Goal: Task Accomplishment & Management: Use online tool/utility

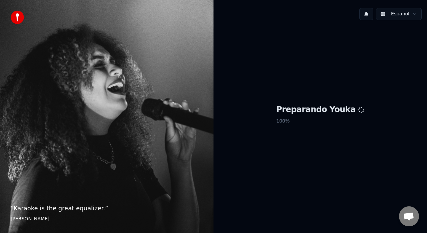
click at [0, 71] on div "“ Karaoke is the great equalizer. ” [PERSON_NAME]" at bounding box center [107, 116] width 214 height 233
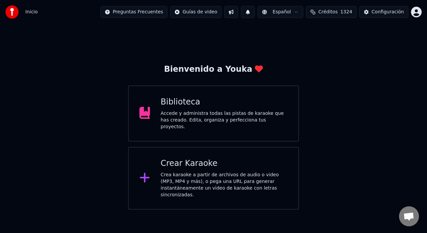
click at [189, 160] on div "Crear Karaoke" at bounding box center [224, 163] width 127 height 11
click at [182, 99] on div "Biblioteca" at bounding box center [224, 102] width 127 height 11
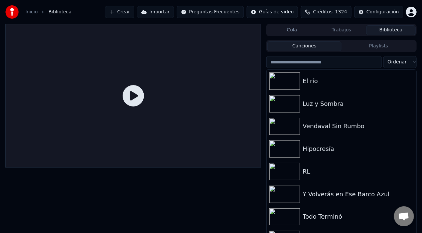
click at [134, 11] on button "Crear" at bounding box center [119, 12] width 29 height 12
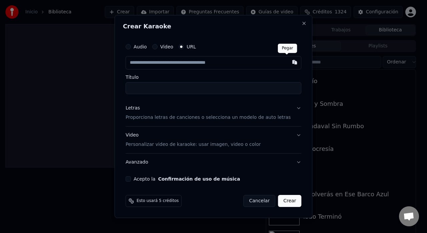
click at [288, 63] on button "button" at bounding box center [294, 62] width 13 height 12
type input "**********"
type input "********"
click at [205, 118] on p "Proporciona letras de canciones o selecciona un modelo de auto letras" at bounding box center [208, 117] width 165 height 7
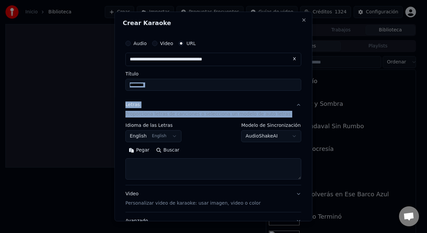
drag, startPoint x: 181, startPoint y: 76, endPoint x: 175, endPoint y: 139, distance: 62.6
click at [175, 139] on div "**********" at bounding box center [213, 138] width 181 height 209
click at [175, 139] on button "English English" at bounding box center [154, 136] width 56 height 12
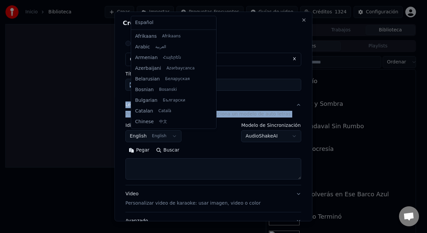
scroll to position [53, 0]
select select "**"
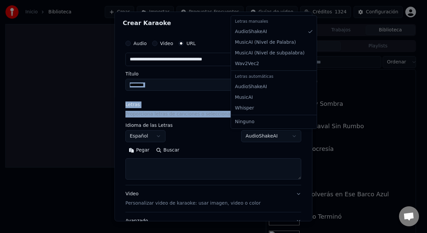
click at [256, 138] on body "**********" at bounding box center [211, 116] width 422 height 233
select select "**********"
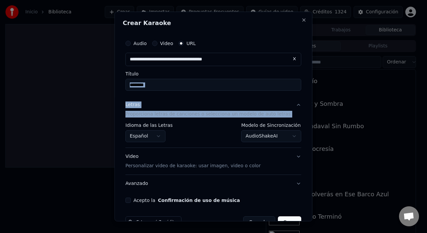
scroll to position [17, 0]
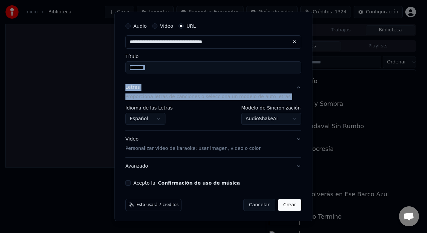
click at [240, 150] on p "Personalizar video de karaoke: usar imagen, video o color" at bounding box center [193, 148] width 135 height 7
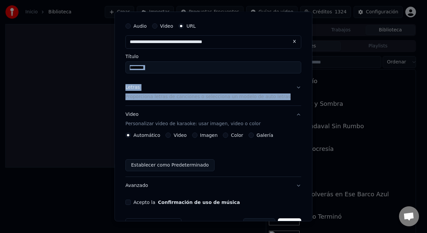
click at [266, 136] on label "Galería" at bounding box center [265, 135] width 17 height 5
click at [254, 136] on button "Galería" at bounding box center [251, 135] width 5 height 5
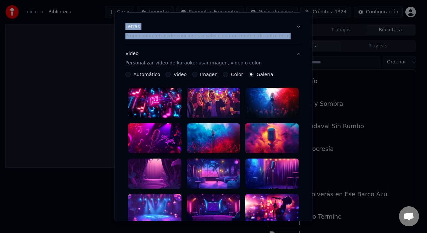
scroll to position [79, 0]
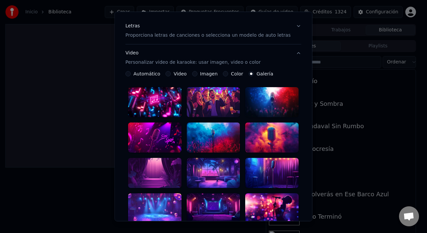
click at [227, 137] on div at bounding box center [213, 138] width 53 height 30
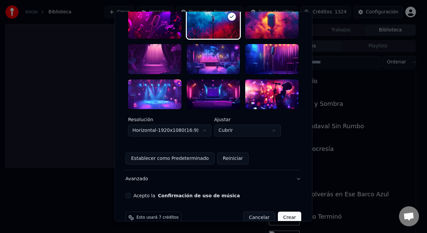
scroll to position [193, 0]
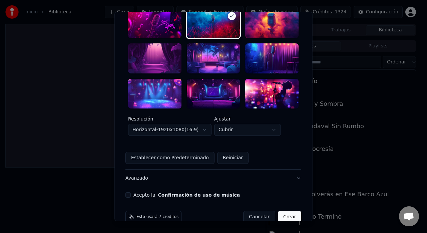
click at [131, 192] on button "Acepto la Confirmación de uso de música" at bounding box center [128, 194] width 5 height 5
click at [278, 211] on button "Crear" at bounding box center [289, 217] width 23 height 12
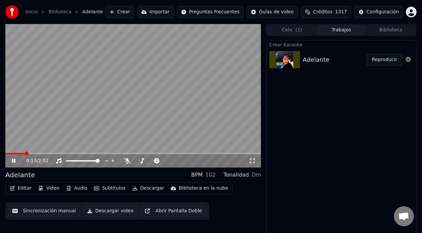
click at [153, 83] on video at bounding box center [132, 96] width 255 height 144
click at [16, 154] on span at bounding box center [10, 153] width 10 height 1
click at [5, 155] on span at bounding box center [7, 154] width 4 height 4
click at [12, 159] on icon at bounding box center [14, 161] width 4 height 5
click at [13, 161] on icon at bounding box center [13, 161] width 3 height 4
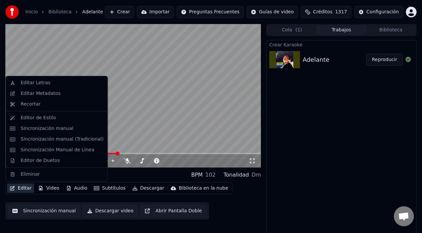
click at [21, 187] on button "Editar" at bounding box center [20, 188] width 27 height 9
click at [40, 84] on div "Editar Letras" at bounding box center [36, 82] width 30 height 7
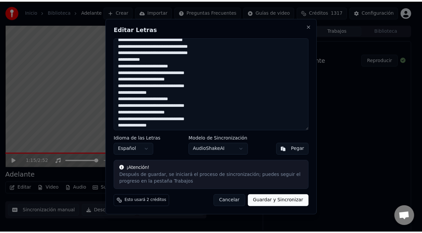
scroll to position [39, 0]
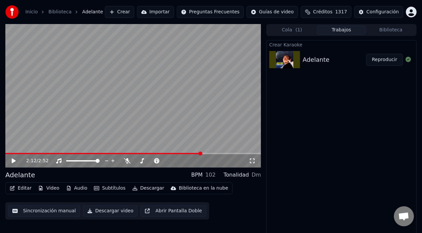
click at [201, 154] on span at bounding box center [132, 153] width 255 height 1
click at [218, 154] on span at bounding box center [132, 153] width 255 height 1
click at [98, 207] on button "Descargar video" at bounding box center [110, 211] width 55 height 12
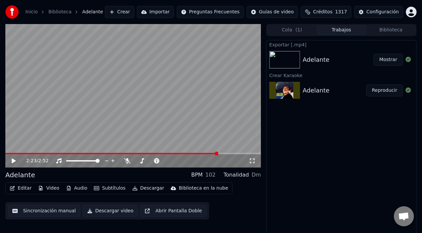
click at [389, 59] on button "Mostrar" at bounding box center [387, 60] width 29 height 12
